Goal: Transaction & Acquisition: Purchase product/service

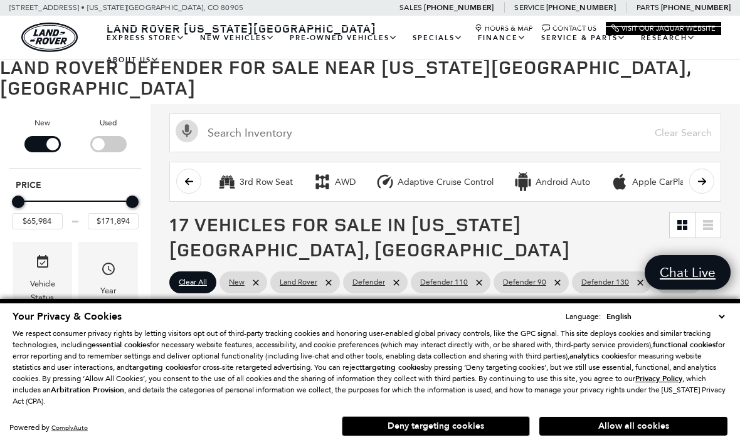
click at [665, 436] on button "Allow all cookies" at bounding box center [633, 426] width 188 height 19
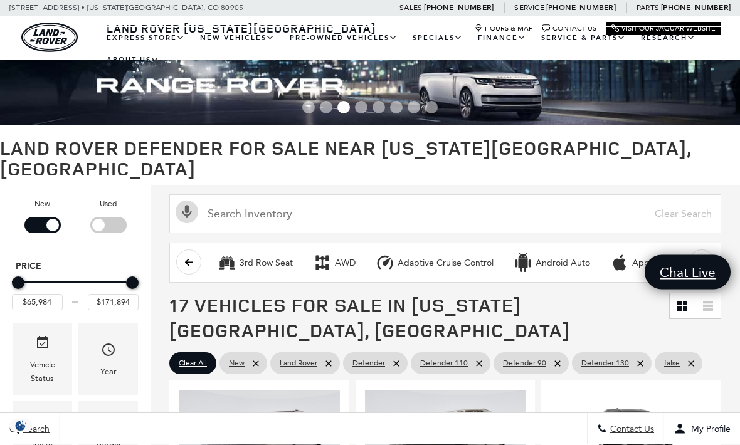
scroll to position [14, 0]
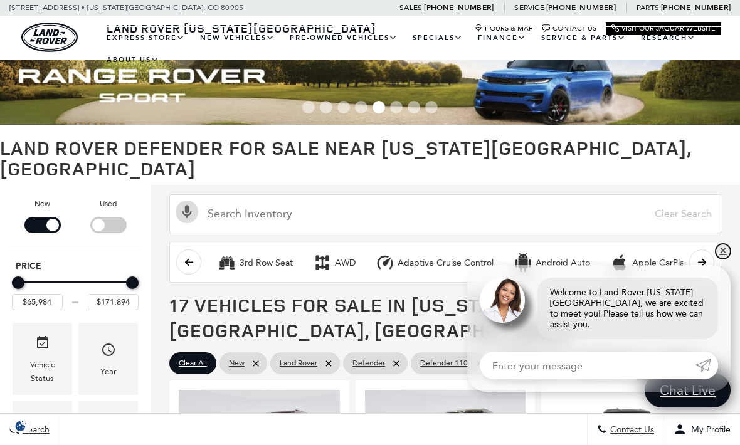
click at [722, 257] on link "✕" at bounding box center [723, 251] width 15 height 15
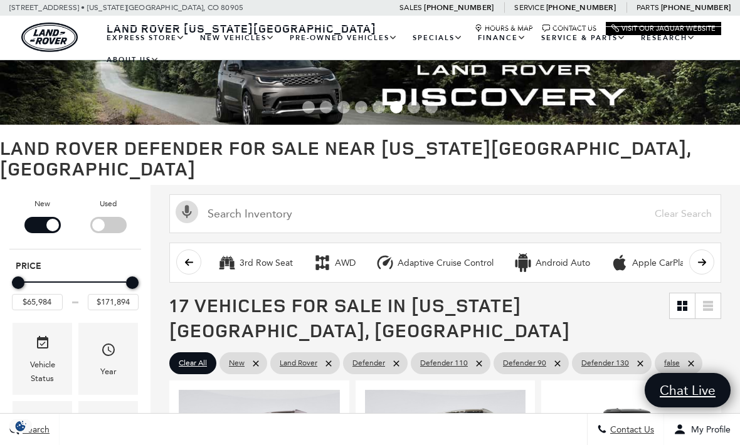
click at [0, 0] on link "View Certified Pre-Owned" at bounding box center [0, 0] width 0 height 0
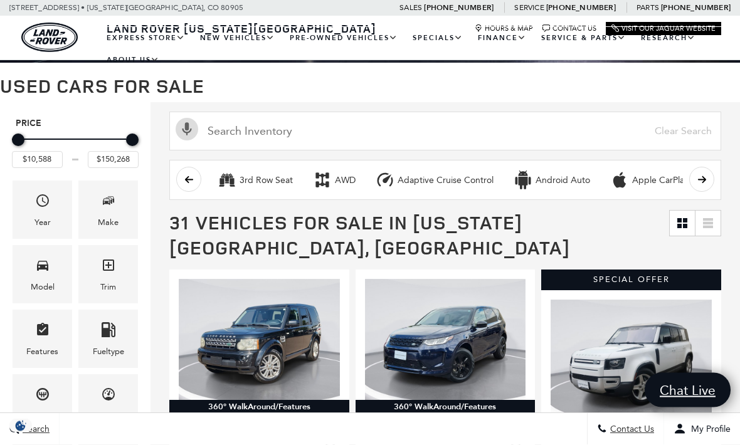
scroll to position [78, 0]
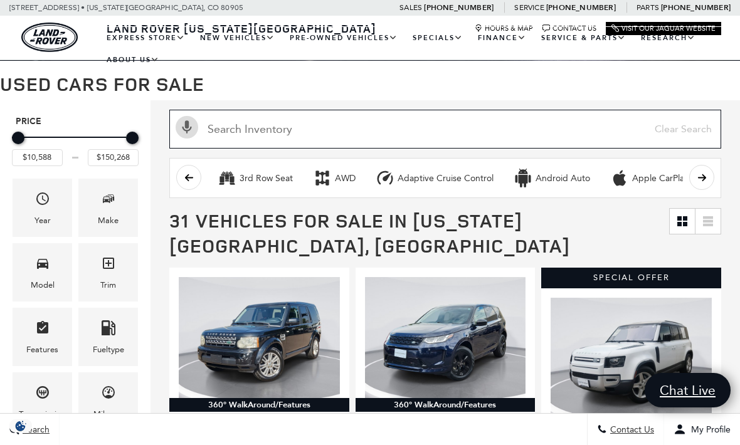
click at [532, 142] on input "text" at bounding box center [445, 129] width 552 height 39
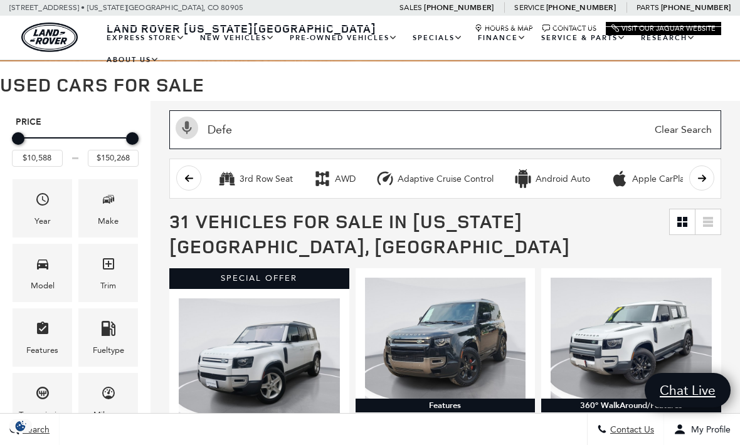
scroll to position [6, 0]
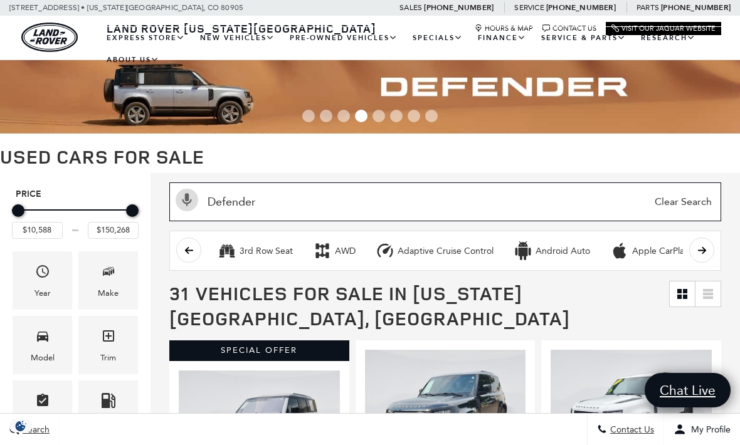
type input "Defender"
type input "$41,489"
type input "$59,573"
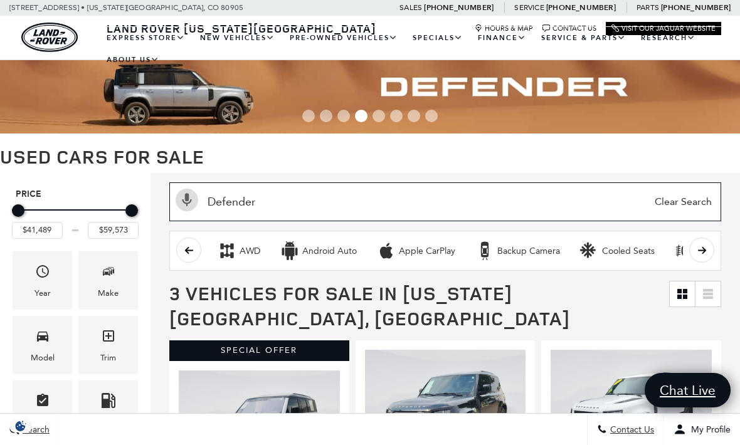
scroll to position [1, 0]
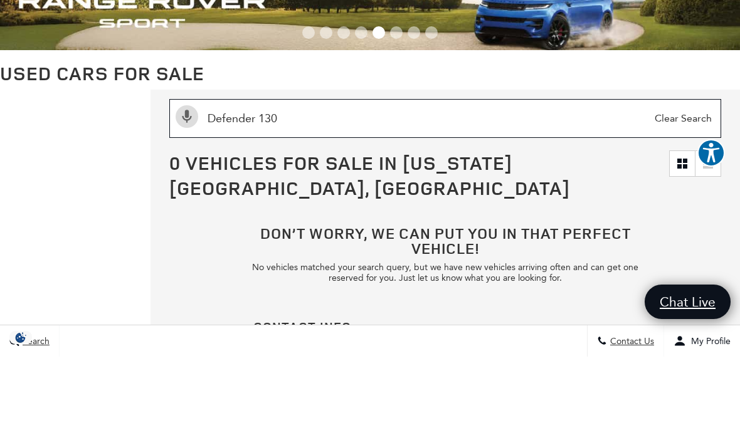
type input "Defender 13"
